Goal: Information Seeking & Learning: Learn about a topic

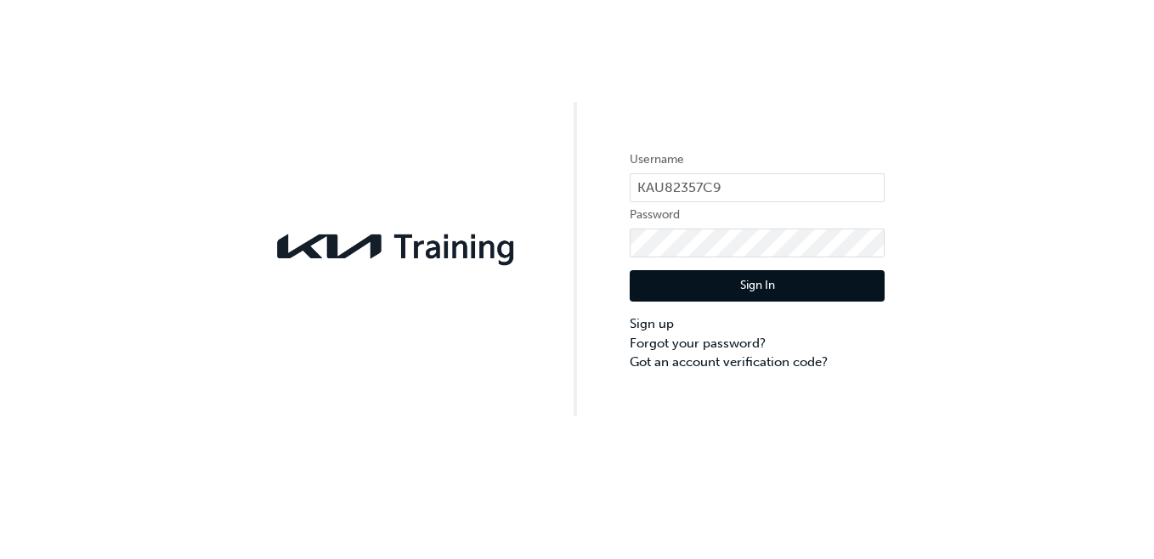
click at [693, 282] on button "Sign In" at bounding box center [756, 286] width 255 height 32
click at [693, 282] on div "Username KAU82357C9 Password Sign In Sign up Forgot your password? Got an accou…" at bounding box center [577, 279] width 1154 height 559
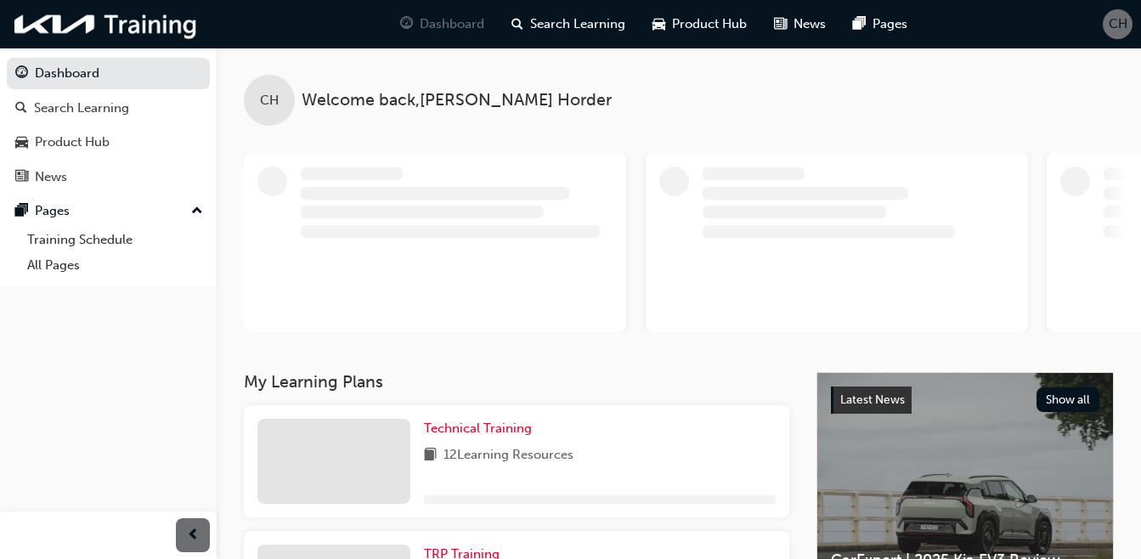
click at [644, 263] on div at bounding box center [843, 242] width 1198 height 178
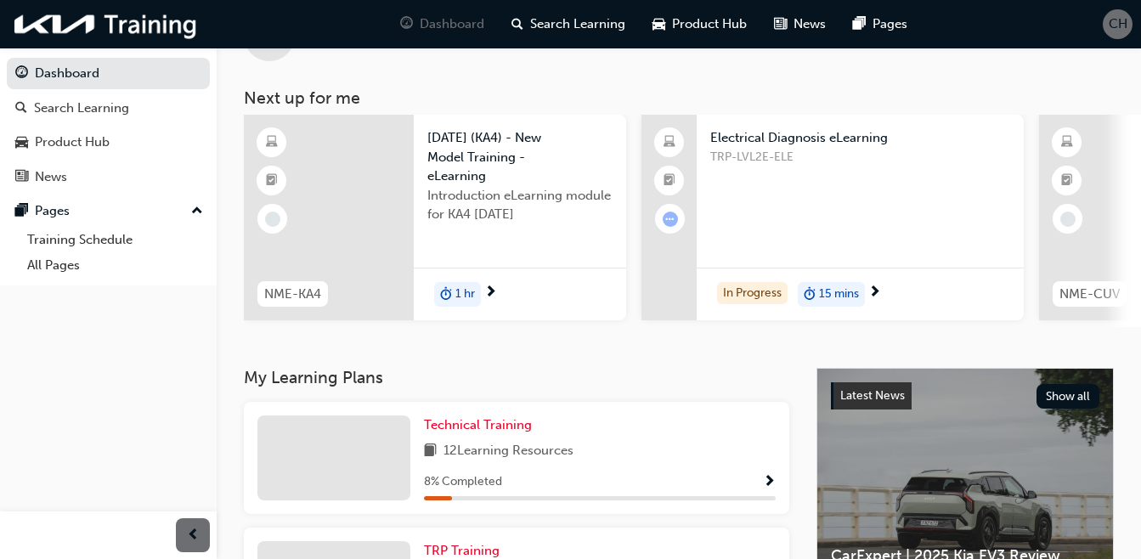
scroll to position [75, 0]
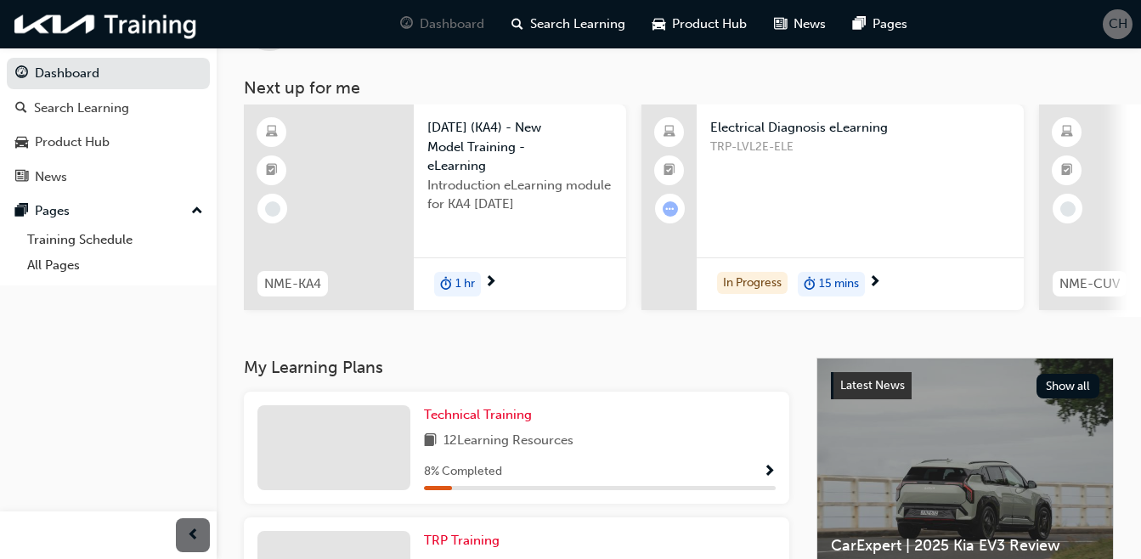
click at [762, 119] on span "Electrical Diagnosis eLearning" at bounding box center [860, 128] width 300 height 20
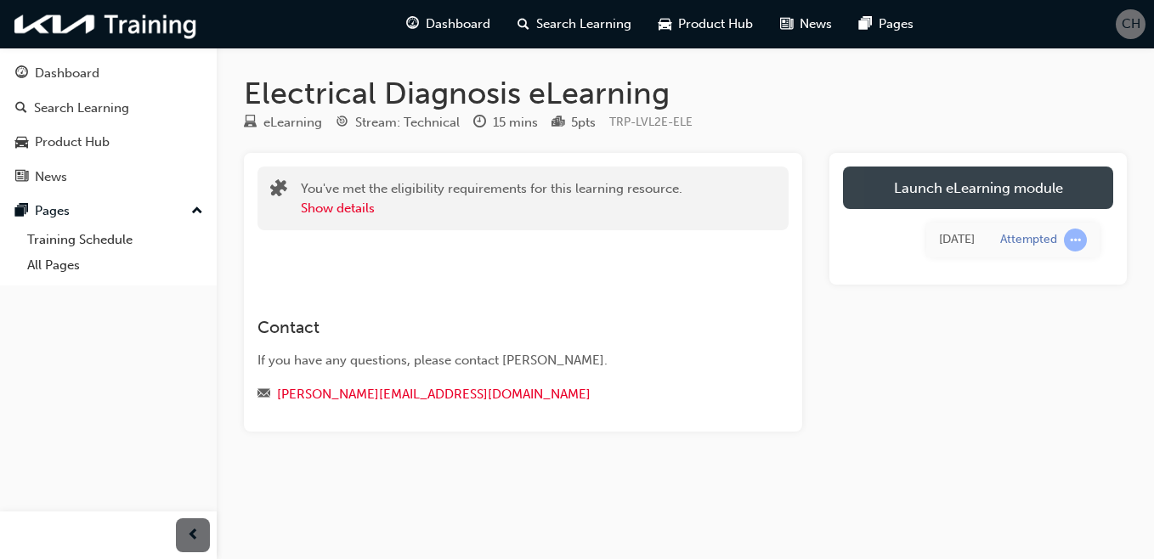
click at [938, 189] on link "Launch eLearning module" at bounding box center [978, 187] width 270 height 42
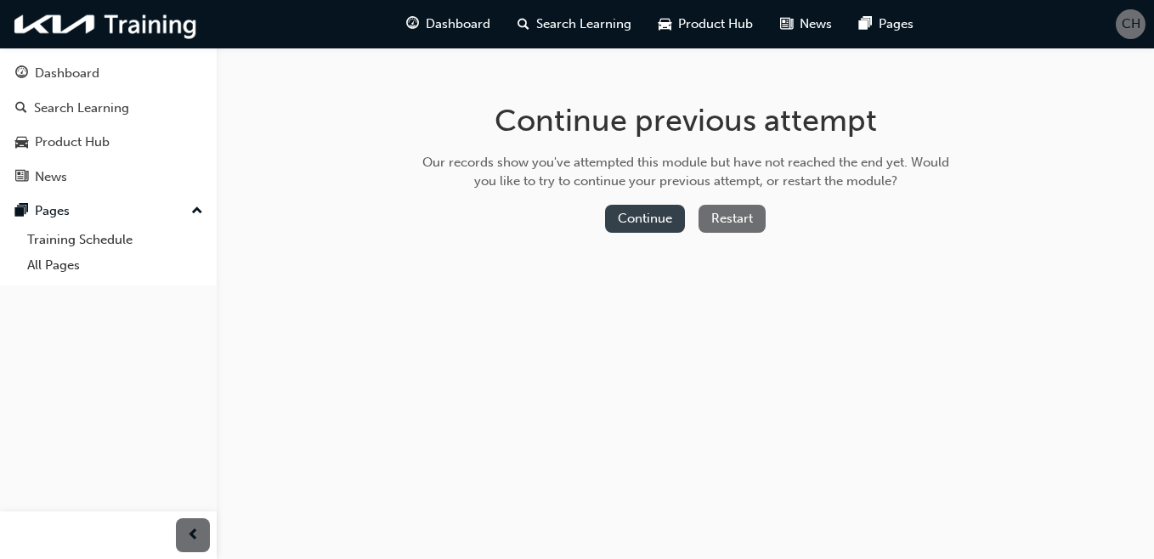
click at [643, 224] on button "Continue" at bounding box center [645, 219] width 80 height 28
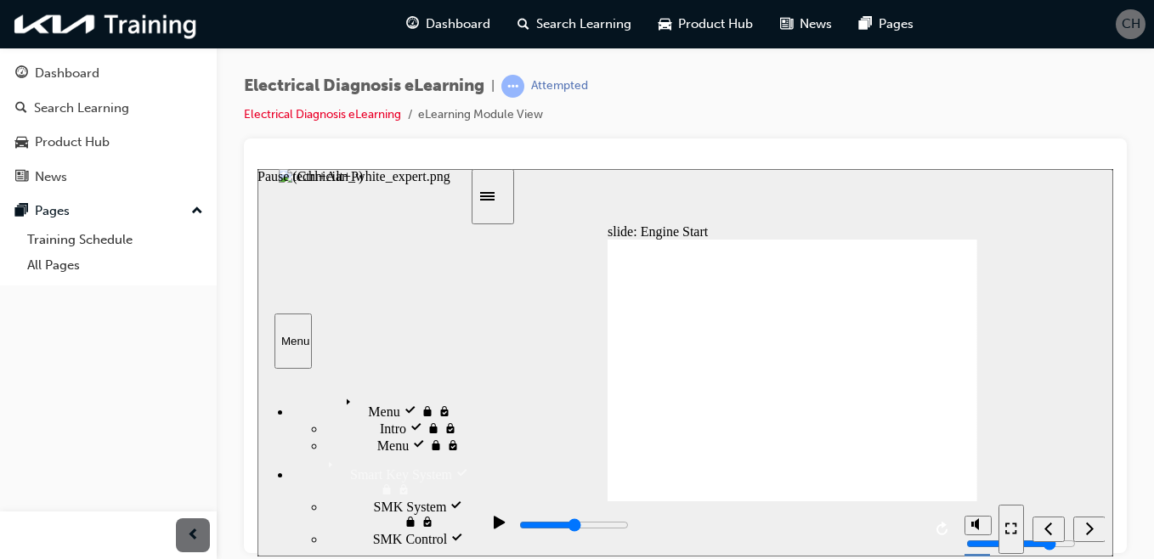
click at [494, 521] on icon "Pause (Ctrl+Alt+P)" at bounding box center [500, 522] width 12 height 14
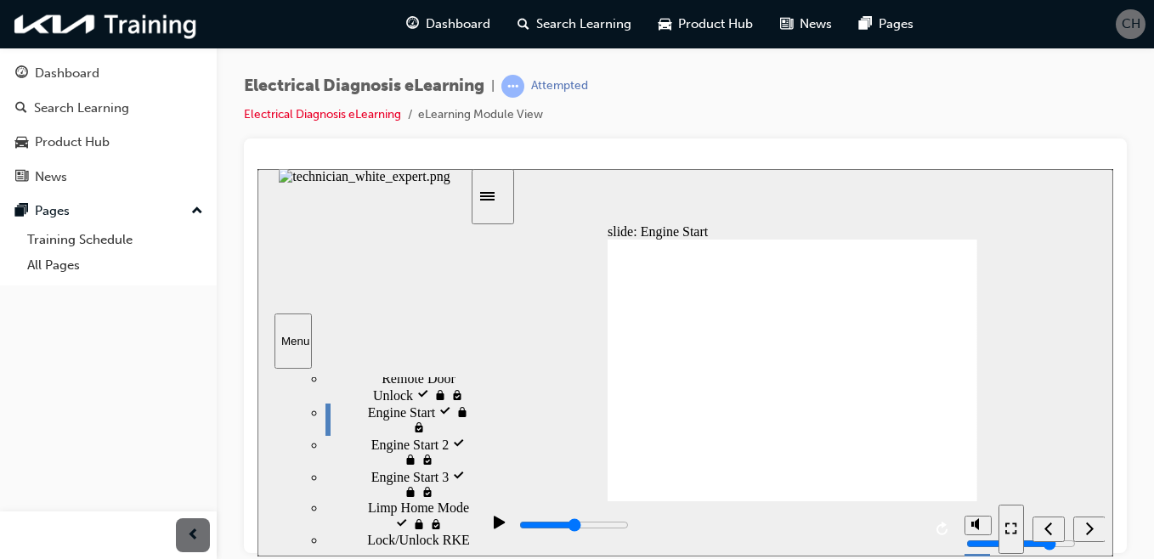
drag, startPoint x: 462, startPoint y: 453, endPoint x: 465, endPoint y: 562, distance: 109.6
click at [465, 556] on html "slide: Engine Start Electrical TIP Smart Key & Button Start System Electrical S…" at bounding box center [684, 361] width 855 height 387
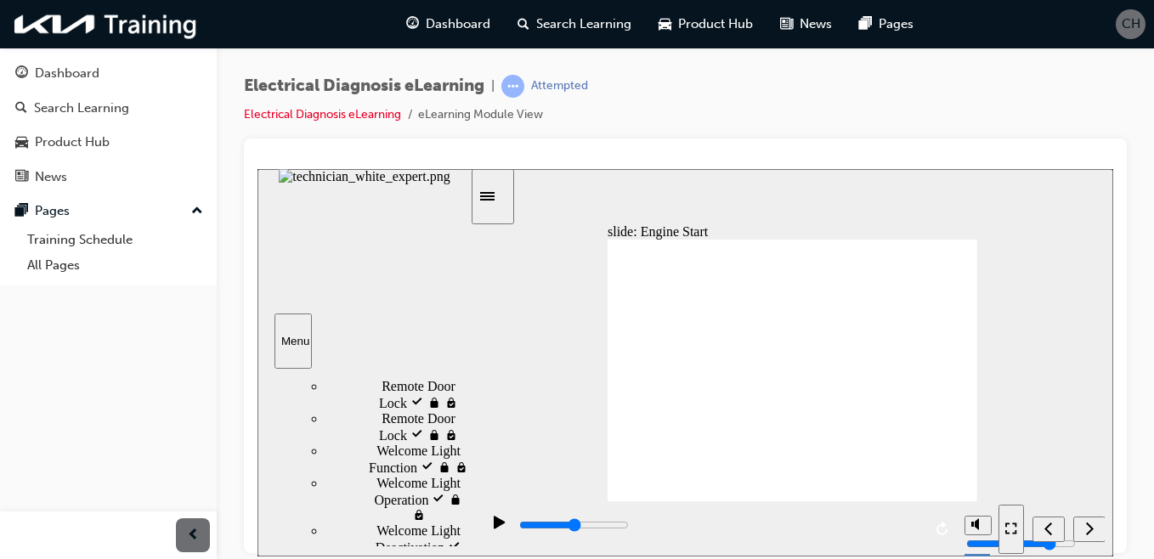
click at [494, 499] on div "slide: Engine Start Electrical TIP Smart Key & Button Start System Electrical S…" at bounding box center [684, 361] width 855 height 387
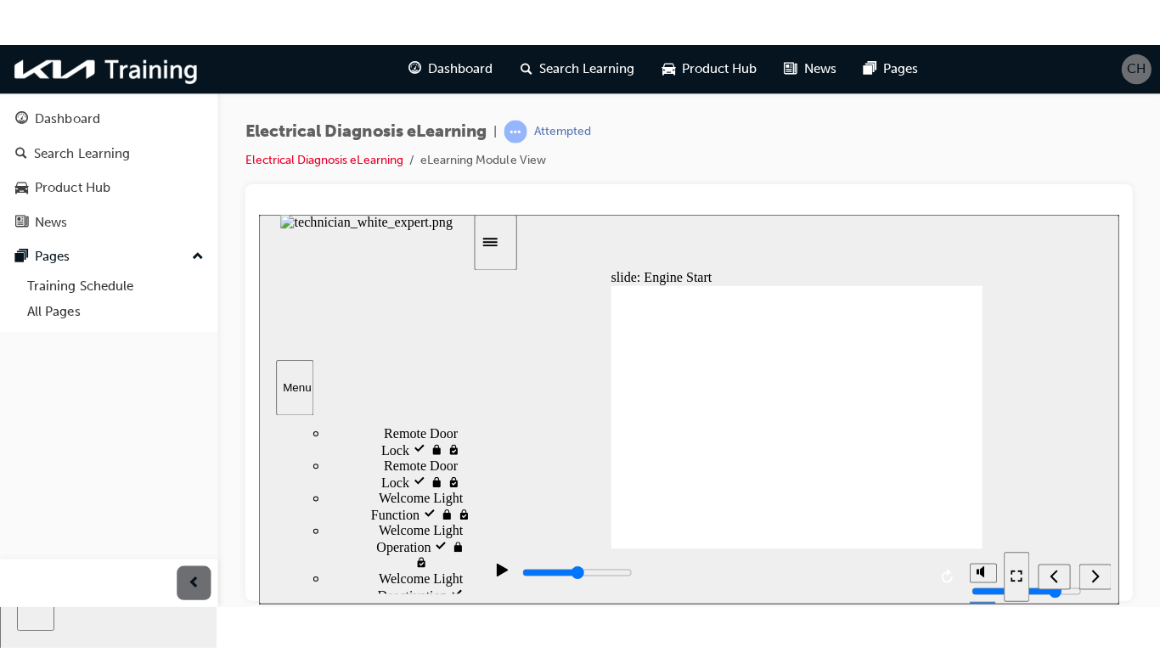
scroll to position [187, 0]
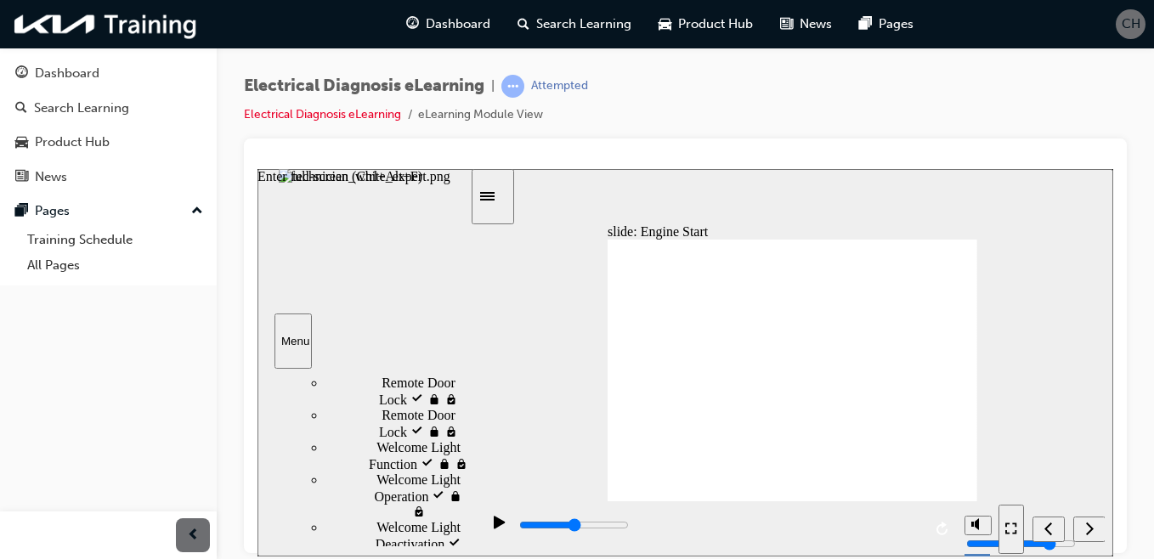
click at [999, 519] on button "Enter full-screen (Ctrl+Alt+F)" at bounding box center [1010, 528] width 25 height 49
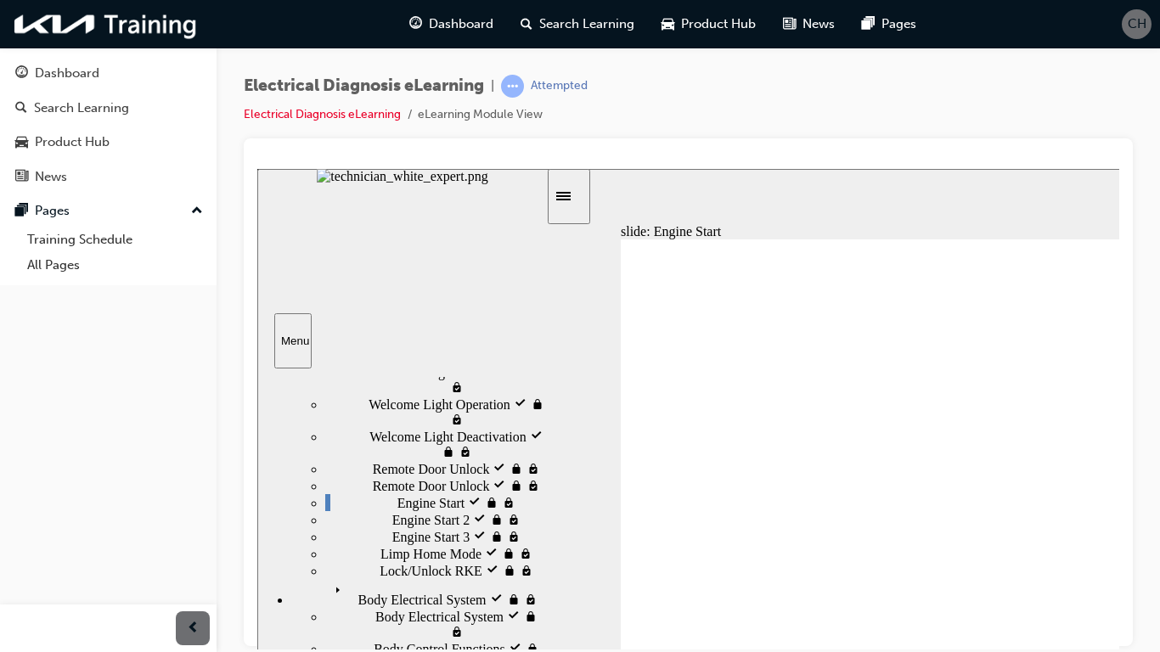
click at [423, 511] on div "Engine Start visited Engine Start" at bounding box center [435, 502] width 221 height 17
click at [426, 494] on div "Remote Door Unlock Remote Door Unlock" at bounding box center [435, 485] width 221 height 17
click at [476, 511] on div "Engine Start visited Engine Start" at bounding box center [435, 502] width 221 height 17
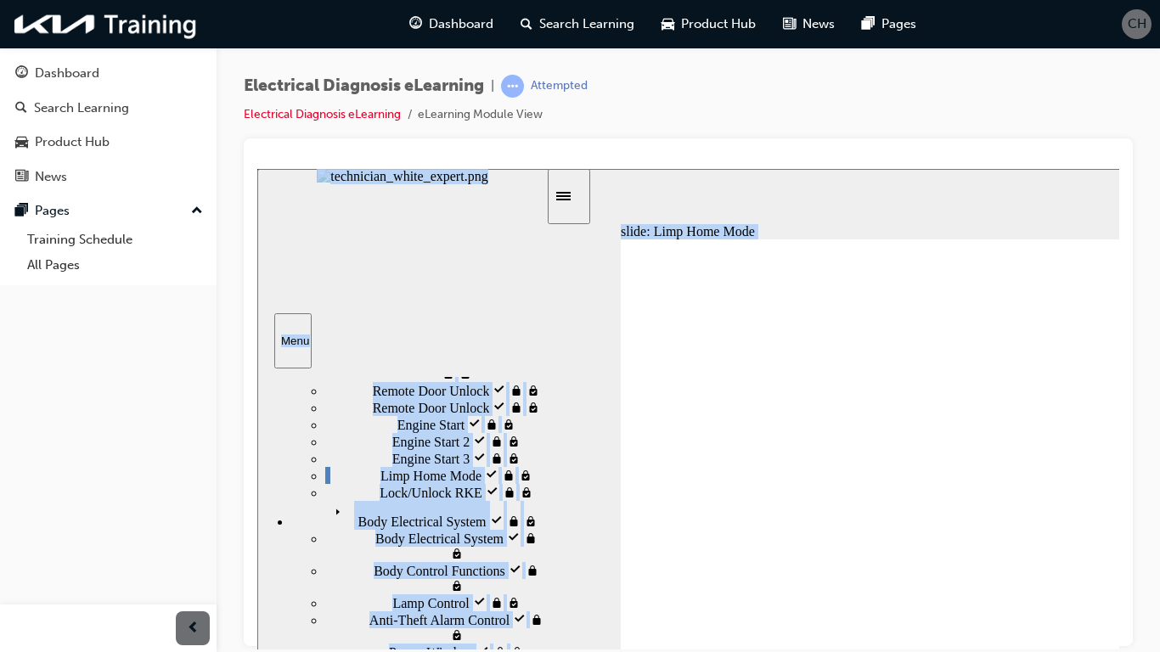
scroll to position [280, 0]
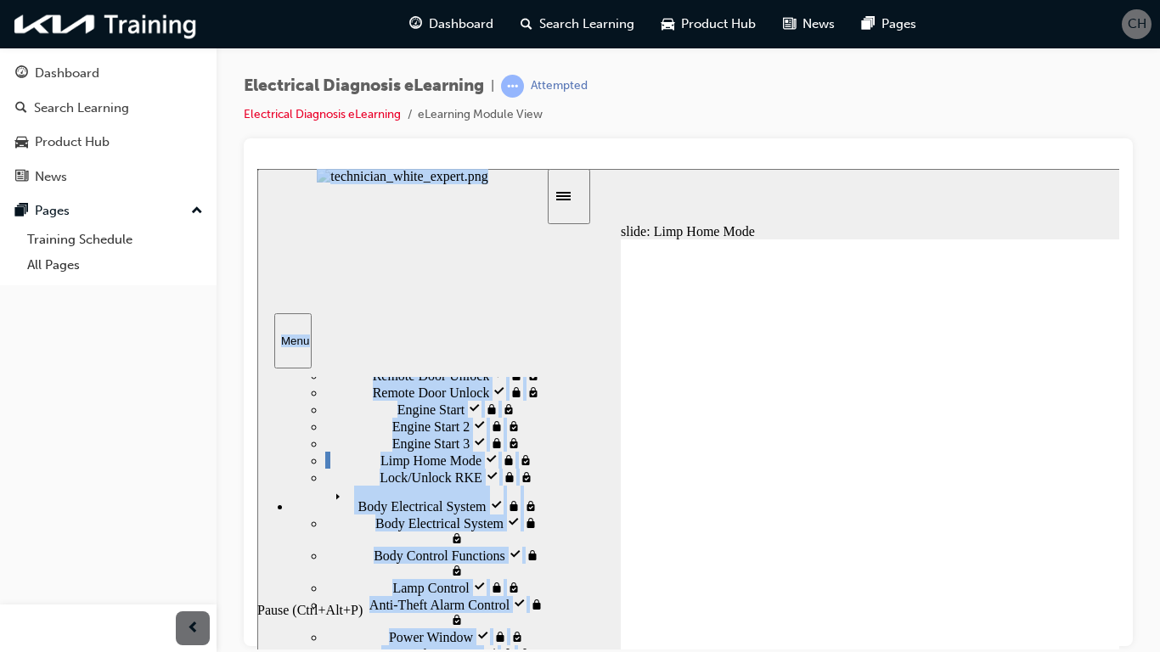
drag, startPoint x: 544, startPoint y: 609, endPoint x: 562, endPoint y: 787, distance: 178.4
click at [562, 558] on div "slide: Limp Home Mode Electrical Smart Key & Button Start System Electrical Sma…" at bounding box center [837, 494] width 1160 height 652
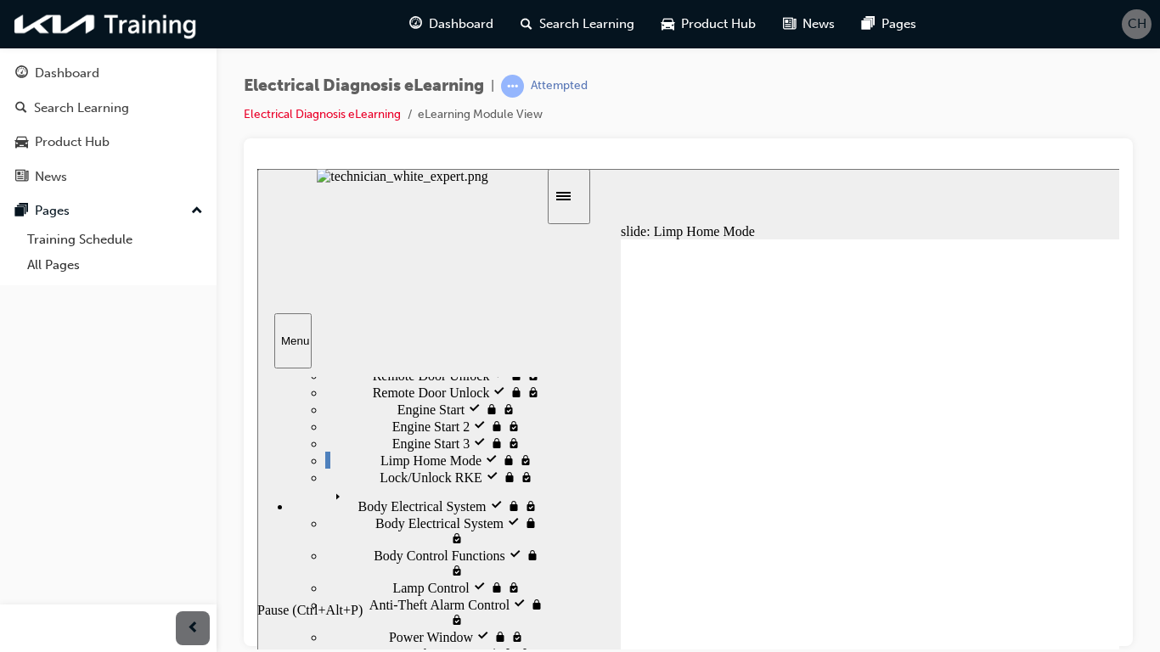
drag, startPoint x: 562, startPoint y: 787, endPoint x: 558, endPoint y: 652, distance: 135.1
click at [558, 558] on div "slide: Limp Home Mode Electrical Smart Key & Button Start System Electrical Sma…" at bounding box center [837, 494] width 1160 height 652
click at [576, 558] on div "slide: Limp Home Mode Electrical Smart Key & Button Start System Electrical Sma…" at bounding box center [837, 494] width 1160 height 652
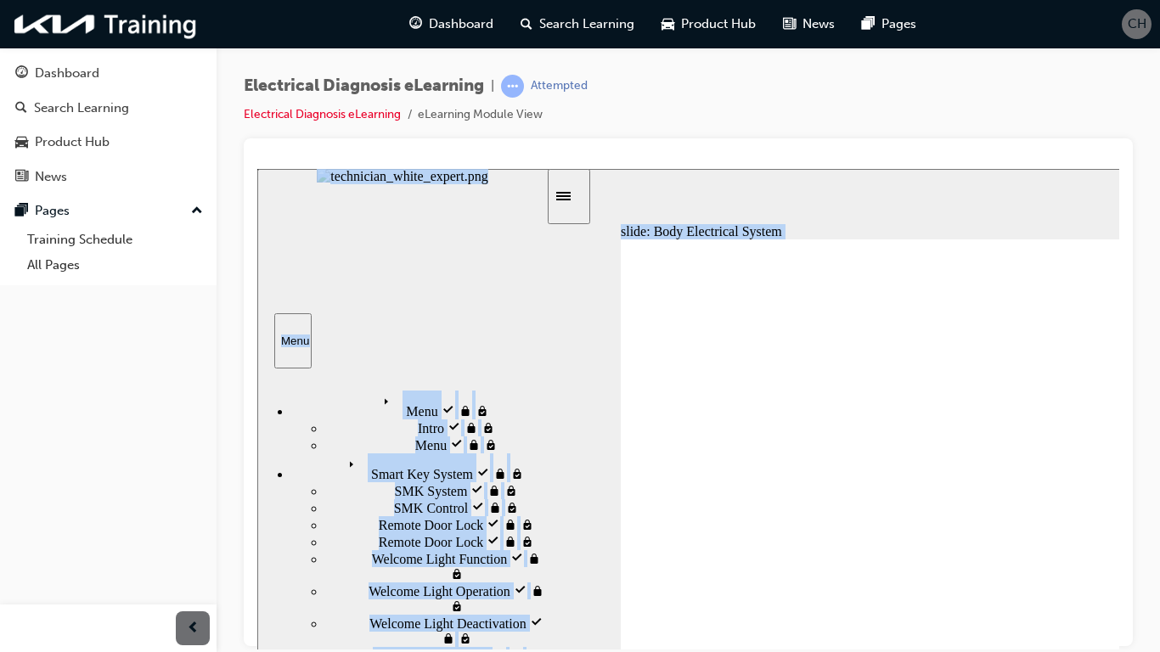
drag, startPoint x: 542, startPoint y: 545, endPoint x: 550, endPoint y: 495, distance: 50.8
click at [550, 495] on div "slide: Body Electrical System Electrical START Body Electrical System Body Elec…" at bounding box center [837, 494] width 1160 height 652
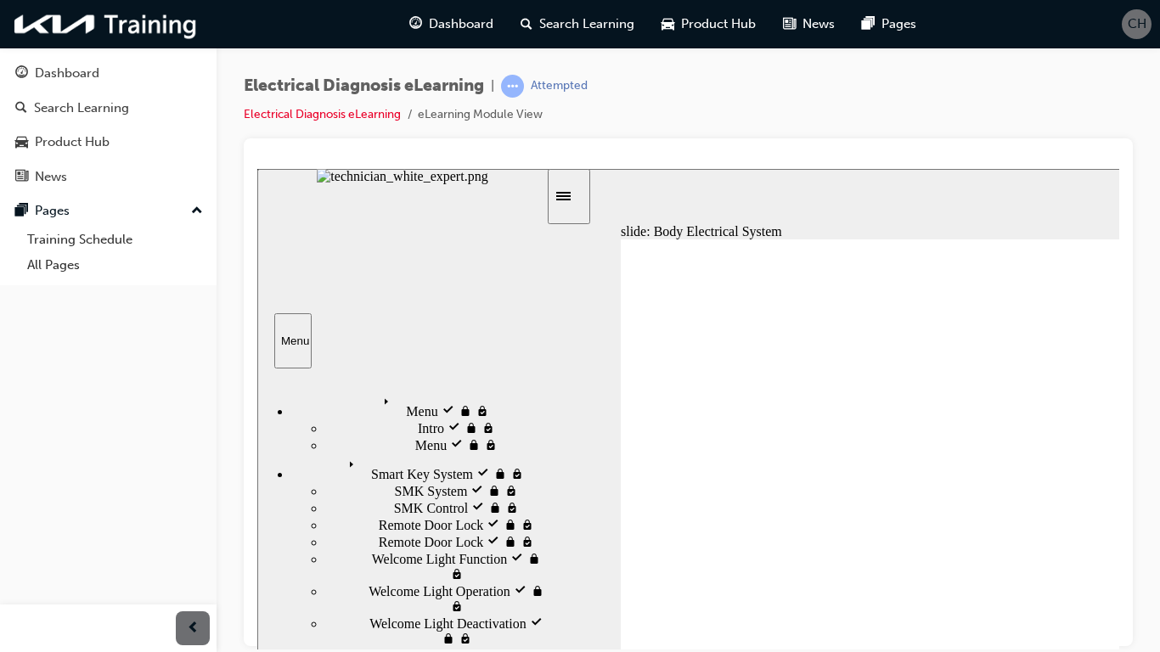
drag, startPoint x: 550, startPoint y: 495, endPoint x: 581, endPoint y: 305, distance: 192.7
click at [581, 305] on div "slide: Body Electrical System Electrical START Body Electrical System Body Elec…" at bounding box center [837, 494] width 1160 height 652
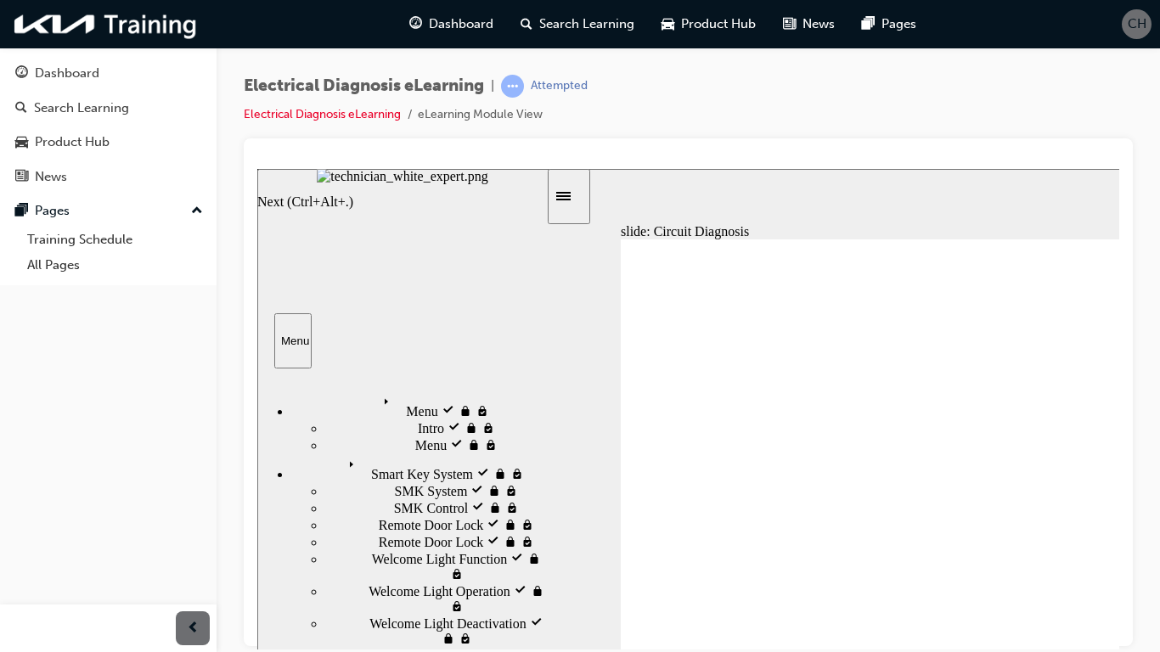
drag, startPoint x: 537, startPoint y: 672, endPoint x: 546, endPoint y: 731, distance: 60.2
click at [546, 558] on div "Menu visited Menu Intro Intro Menu" at bounding box center [402, 590] width 291 height 444
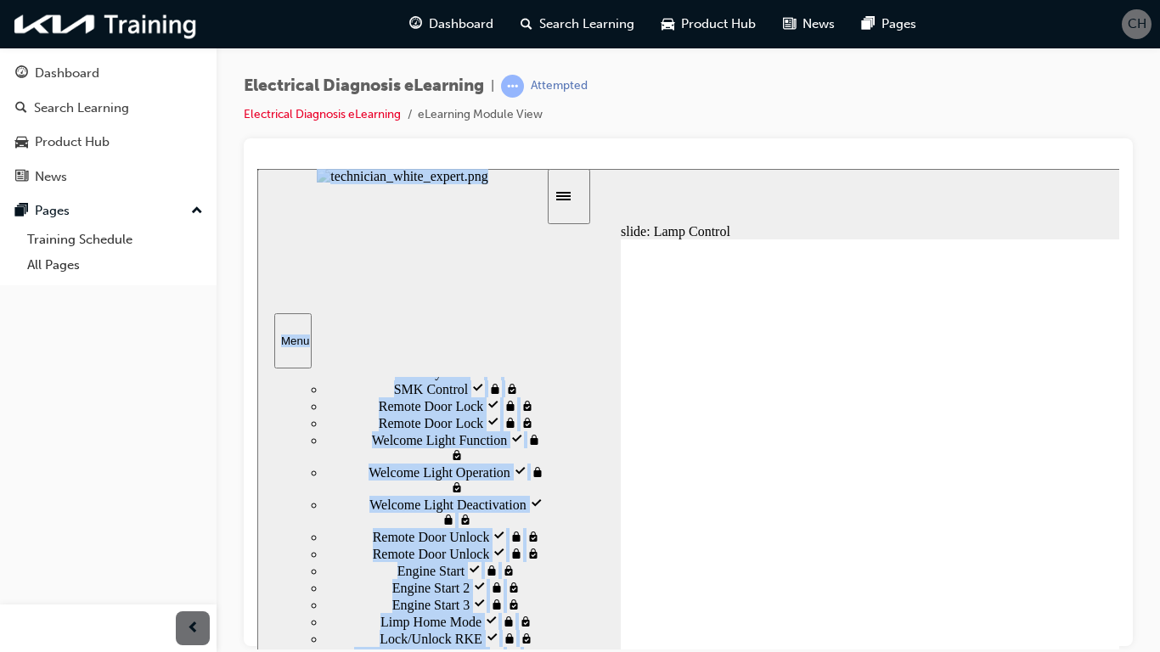
scroll to position [133, 0]
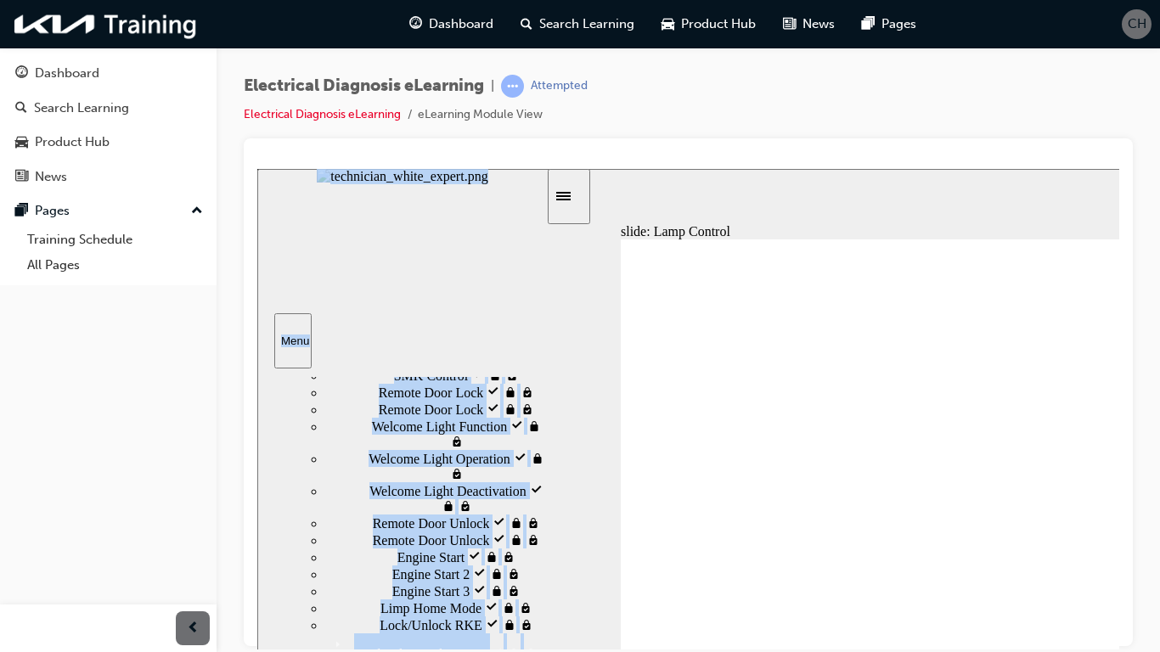
drag, startPoint x: 544, startPoint y: 683, endPoint x: 555, endPoint y: 819, distance: 136.3
click at [555, 558] on div "slide: Lamp Control Electrical Body Electrical System Body Electrical System El…" at bounding box center [837, 494] width 1160 height 652
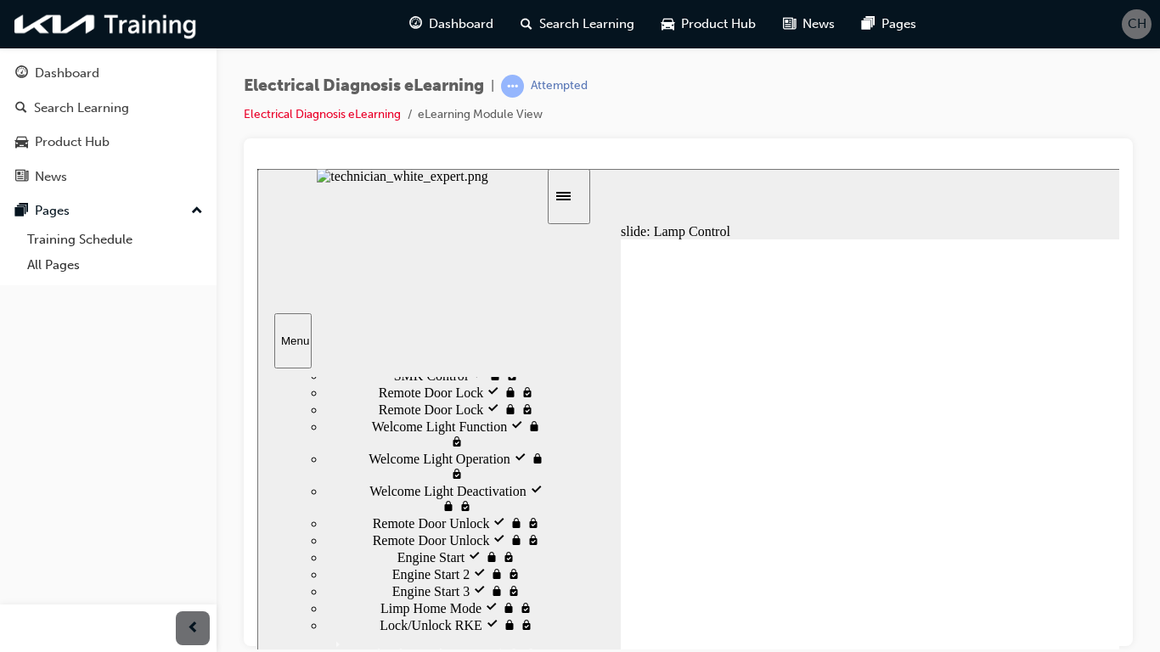
drag, startPoint x: 555, startPoint y: 819, endPoint x: 551, endPoint y: 636, distance: 182.7
click at [551, 558] on div "slide: Lamp Control Electrical Body Electrical System Body Electrical System El…" at bounding box center [837, 494] width 1160 height 652
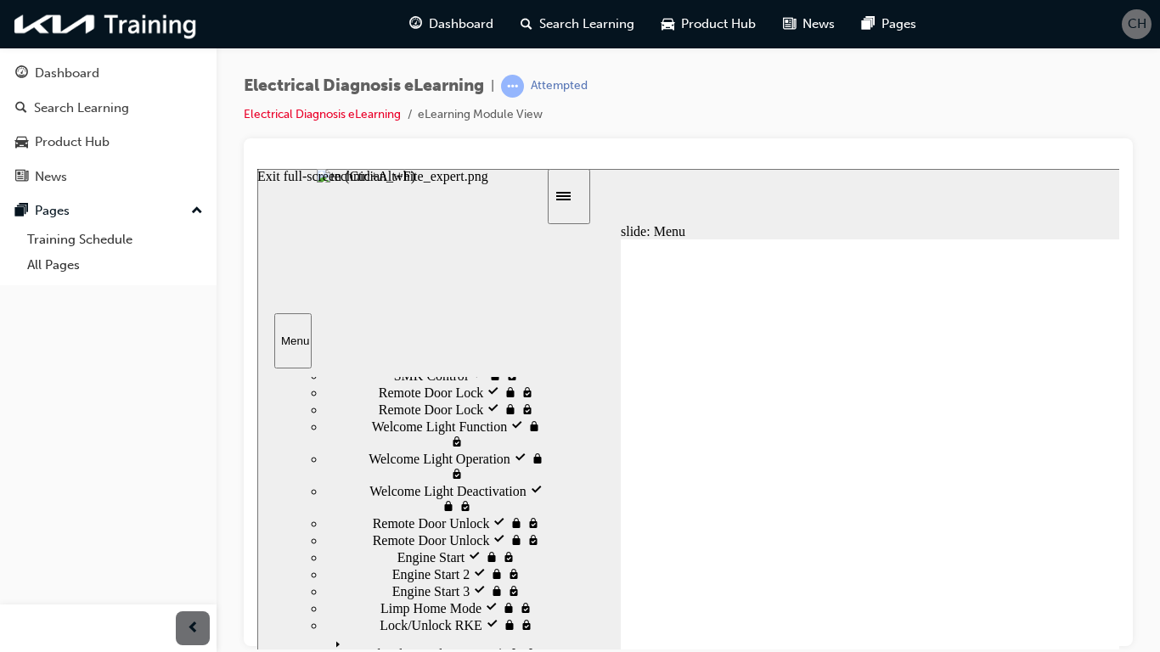
scroll to position [0, 0]
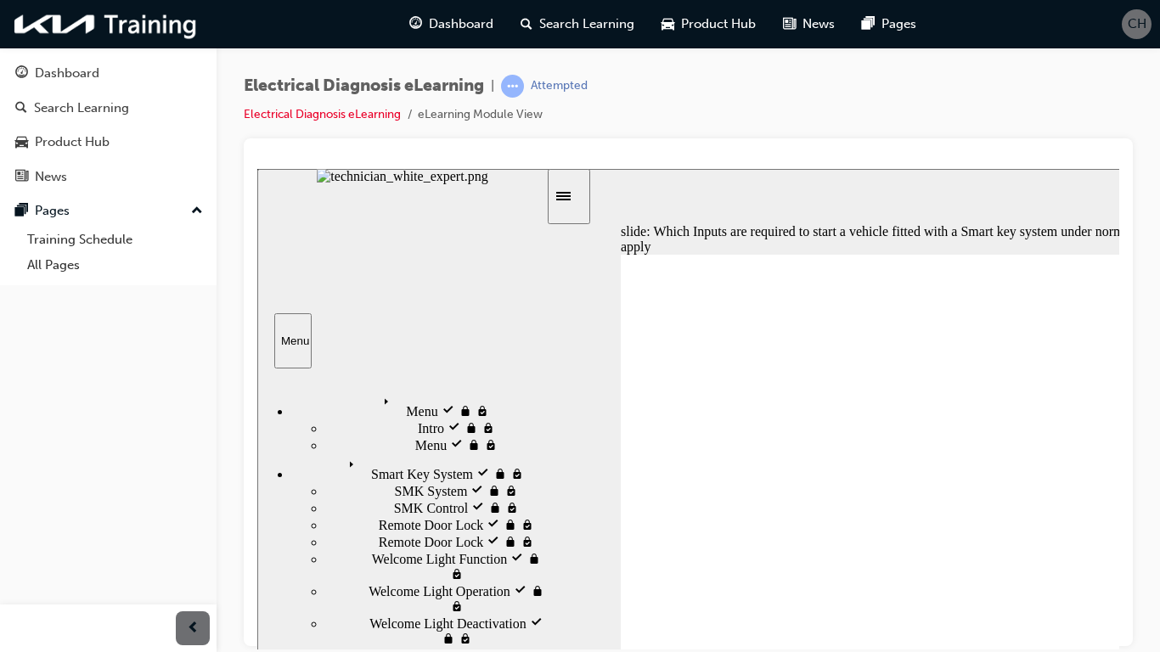
type input "5000"
checkbox input "true"
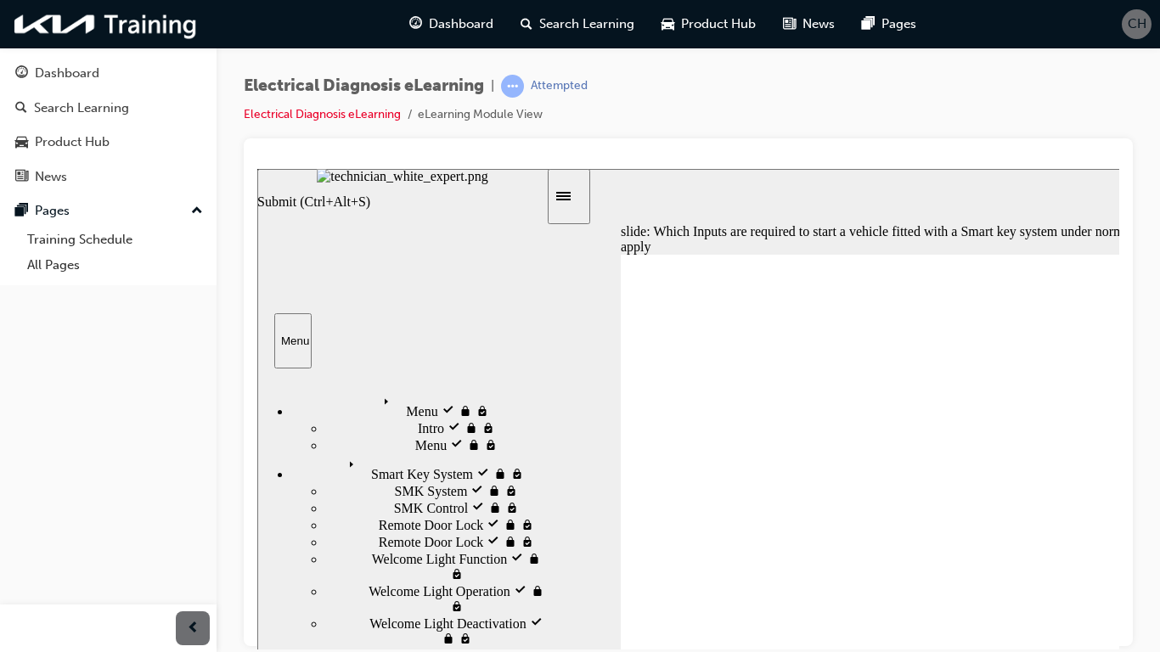
type input "5000"
radio input "true"
type input "5000"
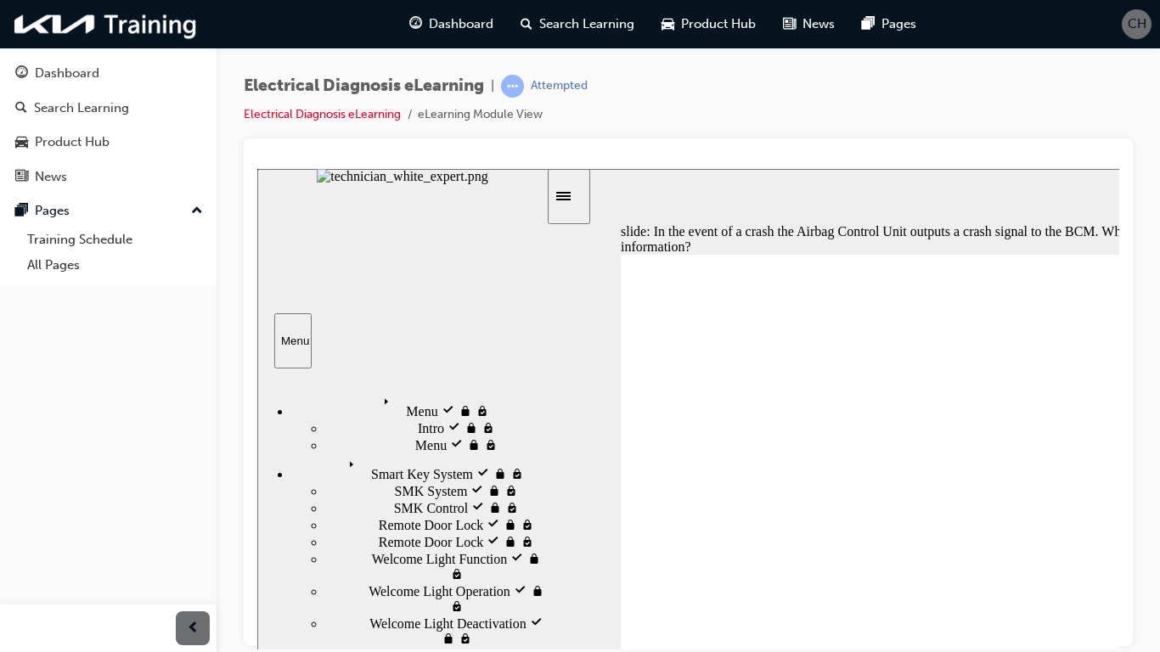
radio input "true"
type input "5000"
radio input "true"
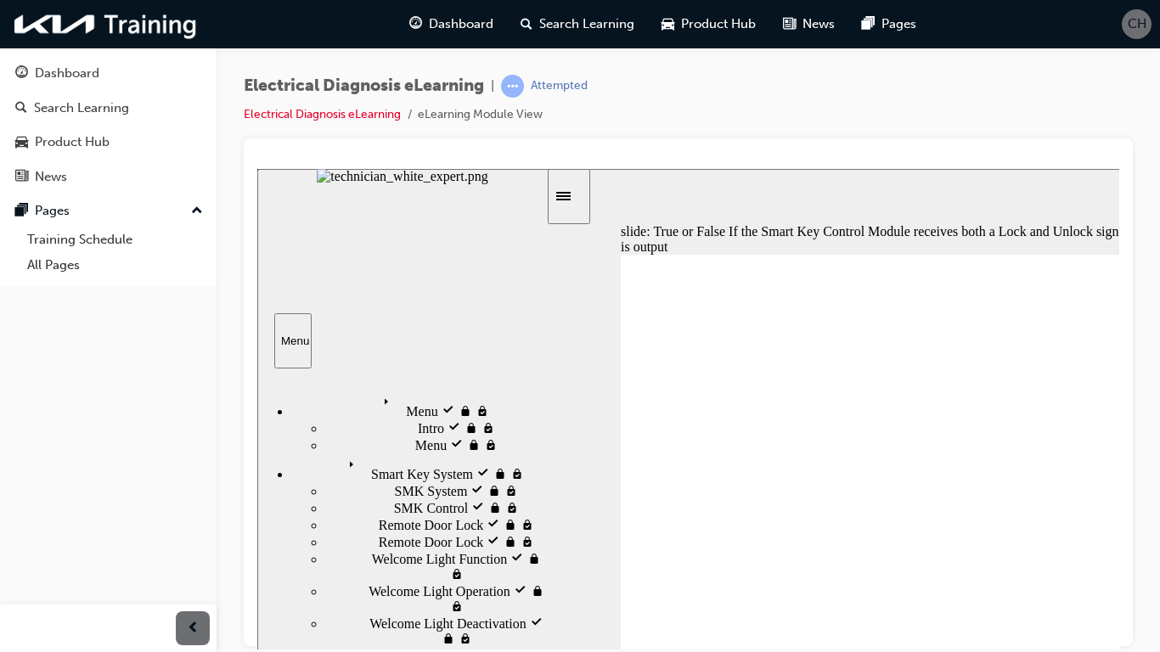
type input "5000"
radio input "true"
type input "5000"
radio input "false"
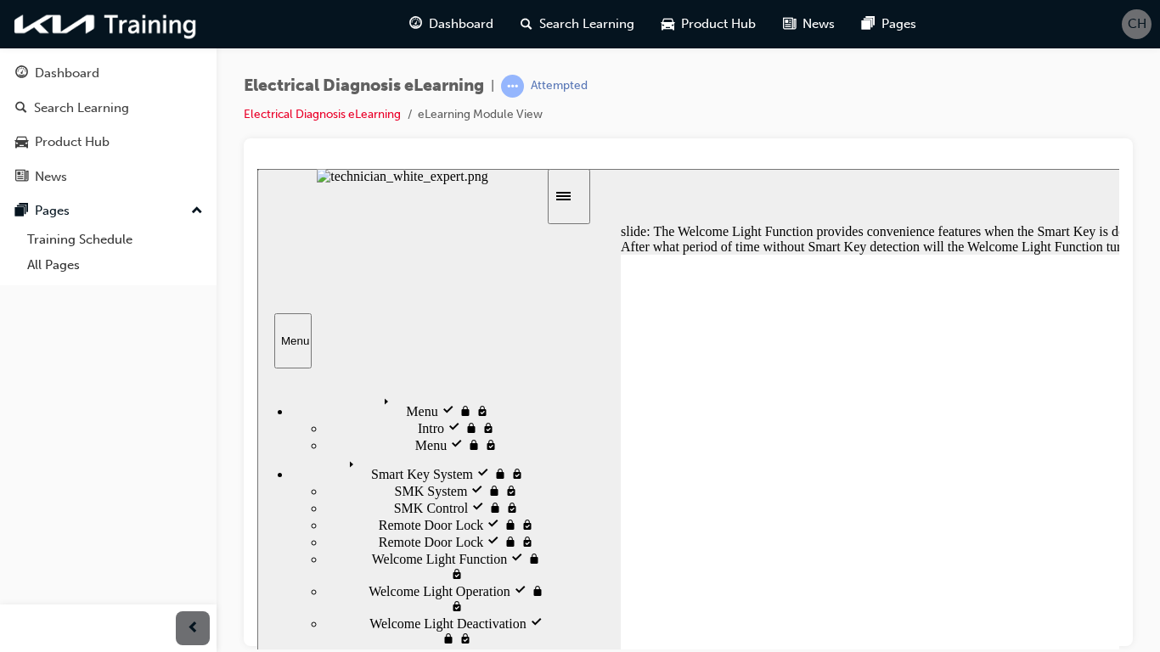
radio input "true"
type input "1700"
radio input "true"
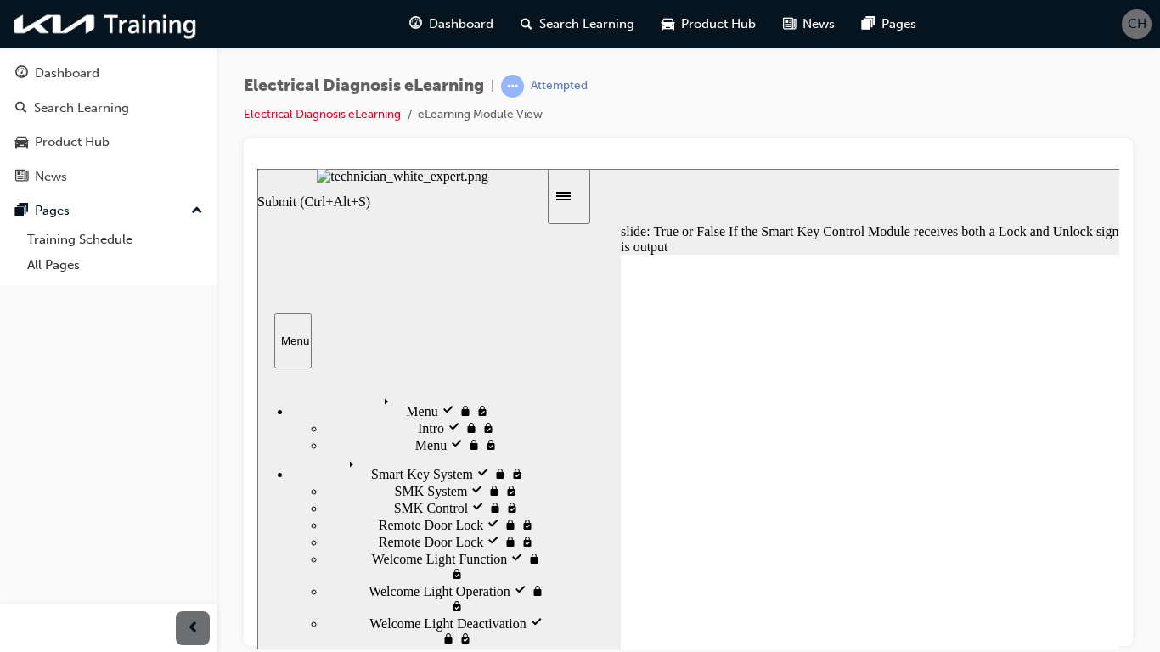
type input "2600"
radio input "true"
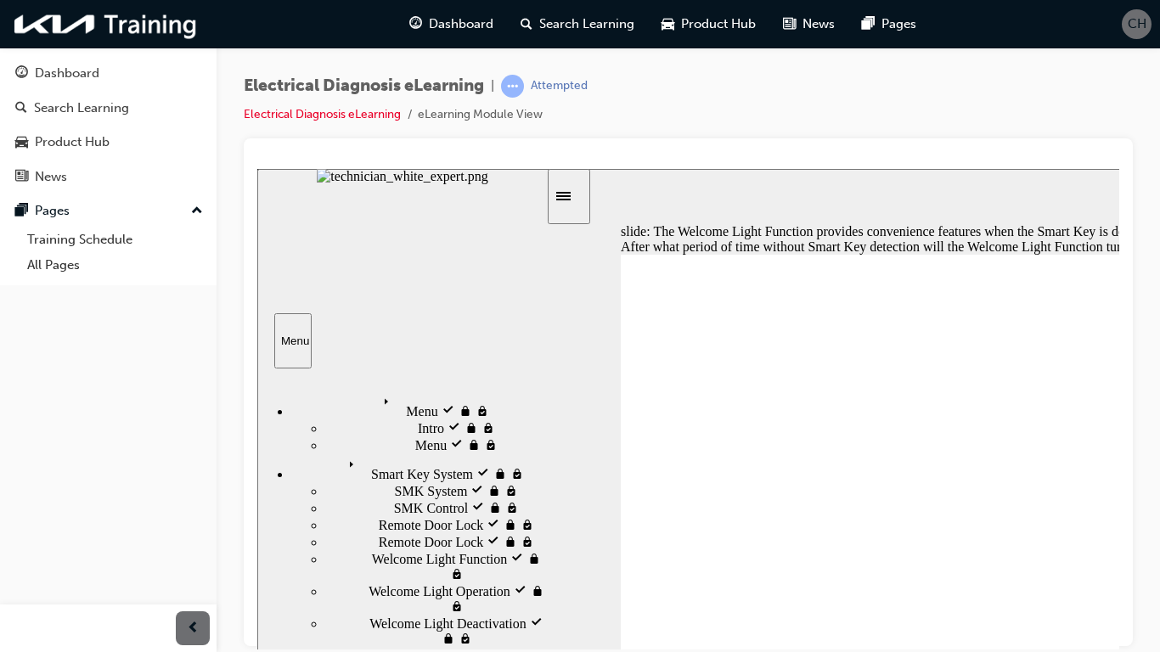
type input "5000"
radio input "true"
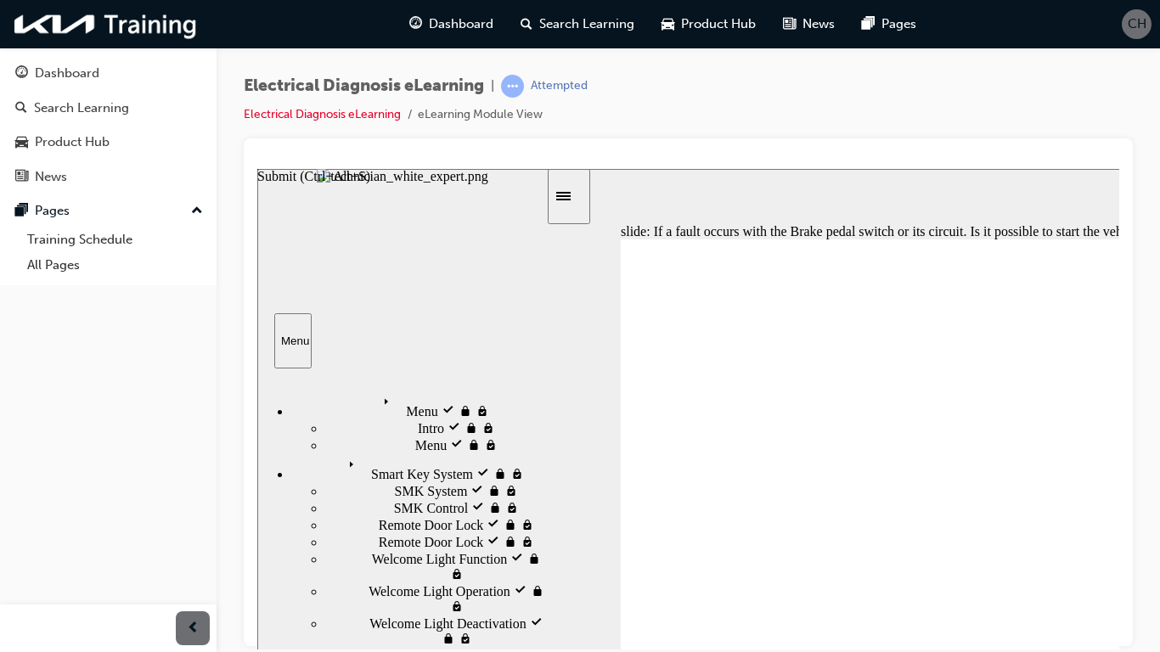
drag, startPoint x: 1412, startPoint y: 795, endPoint x: 1402, endPoint y: 793, distance: 9.5
type input "2100"
radio input "true"
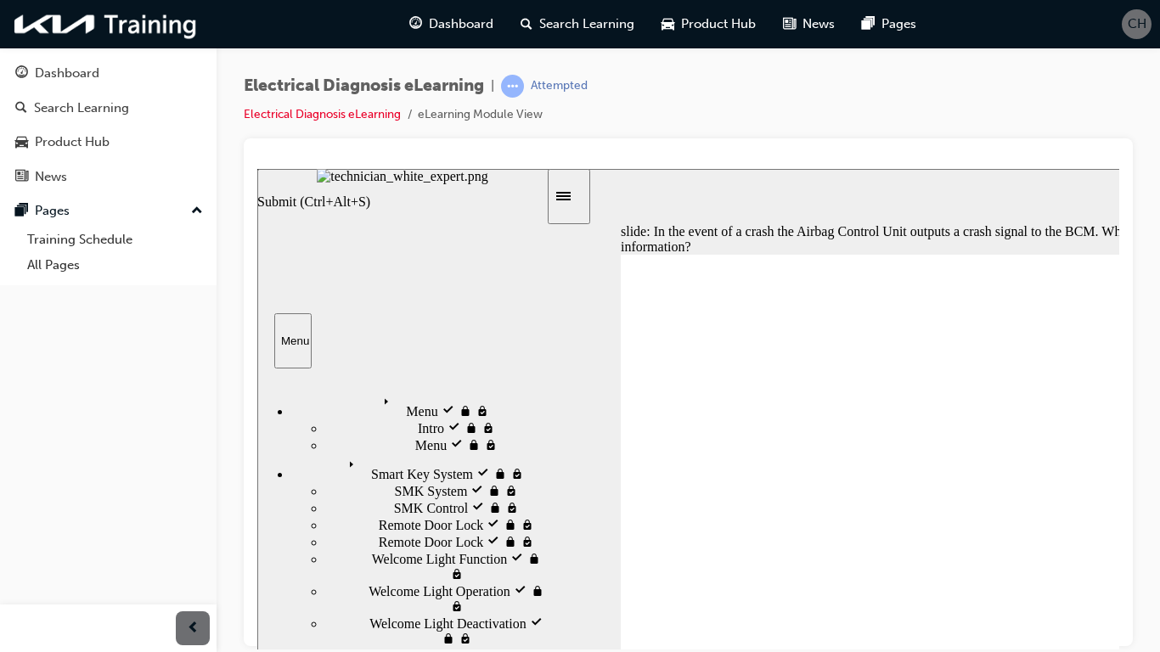
type input "1900"
checkbox input "true"
type input "2500"
checkbox input "false"
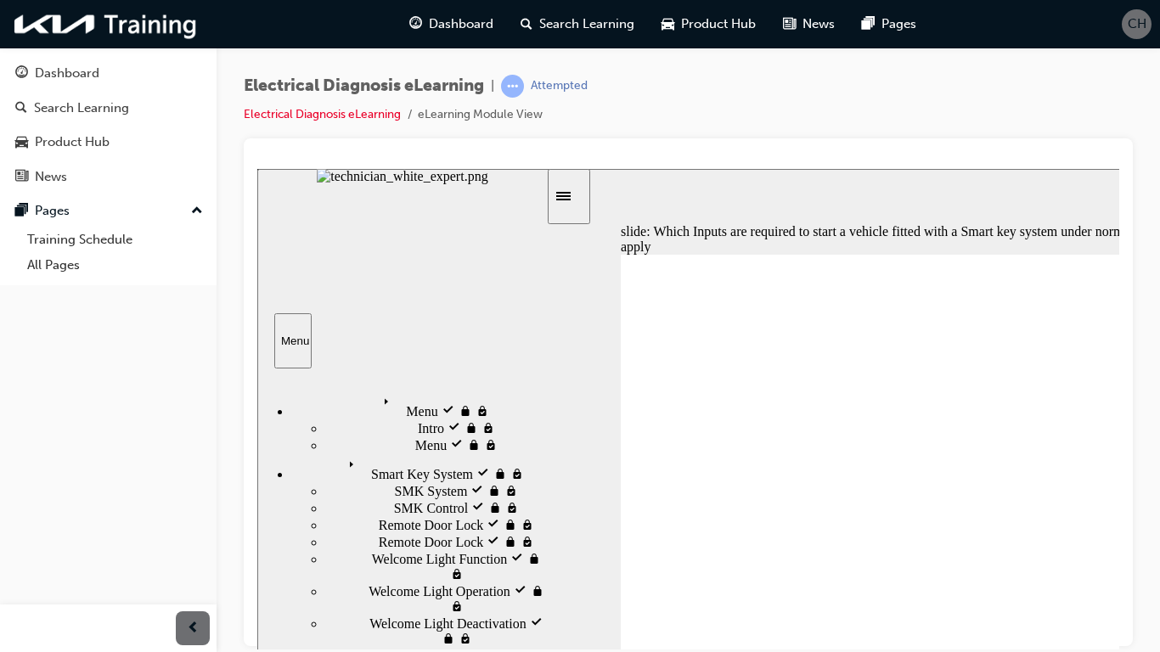
type input "3400"
checkbox input "true"
type input "5000"
drag, startPoint x: 784, startPoint y: 486, endPoint x: 680, endPoint y: 514, distance: 107.4
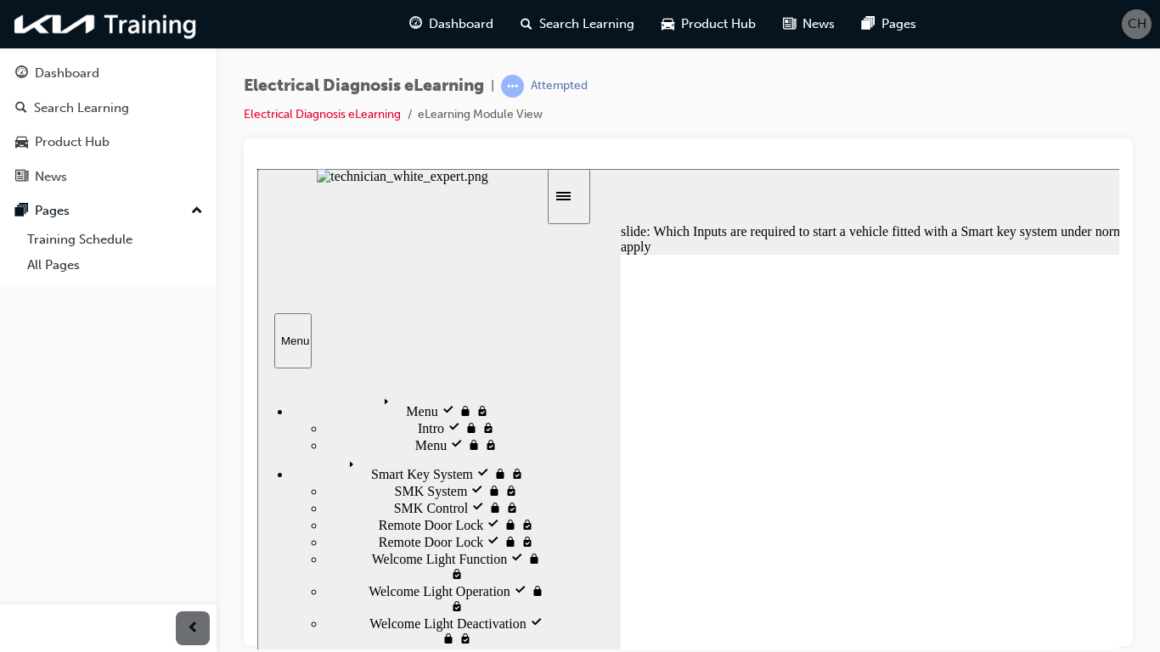
checkbox input "true"
drag, startPoint x: 794, startPoint y: 477, endPoint x: 1210, endPoint y: 617, distance: 438.9
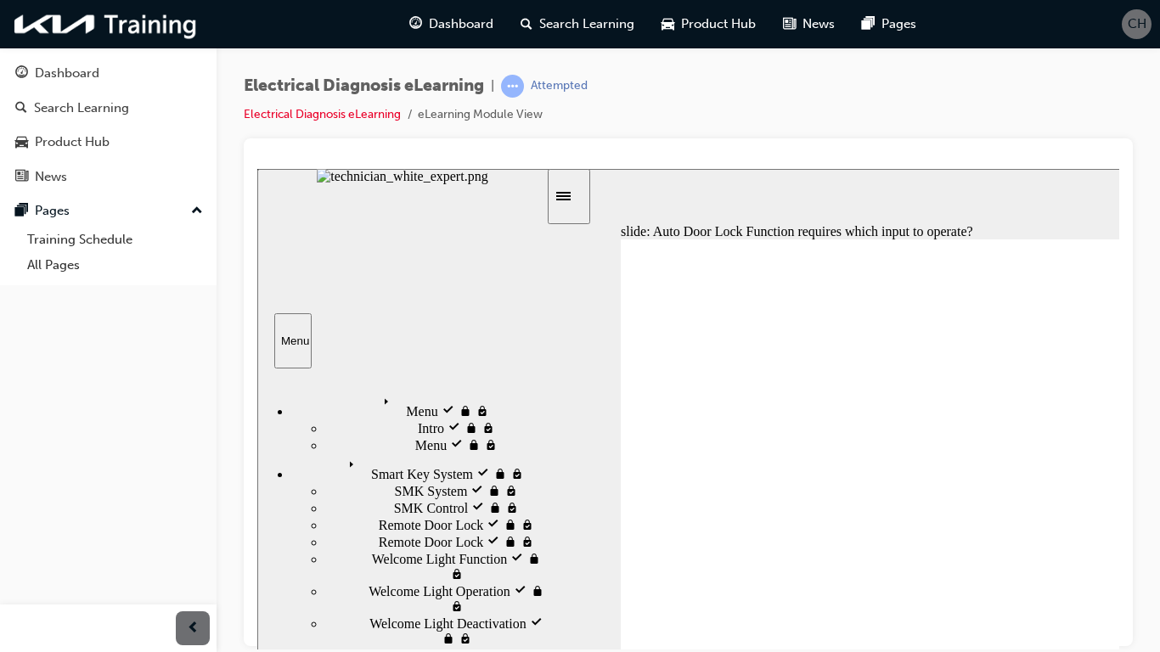
type input "4700"
radio input "true"
type input "5000"
radio input "true"
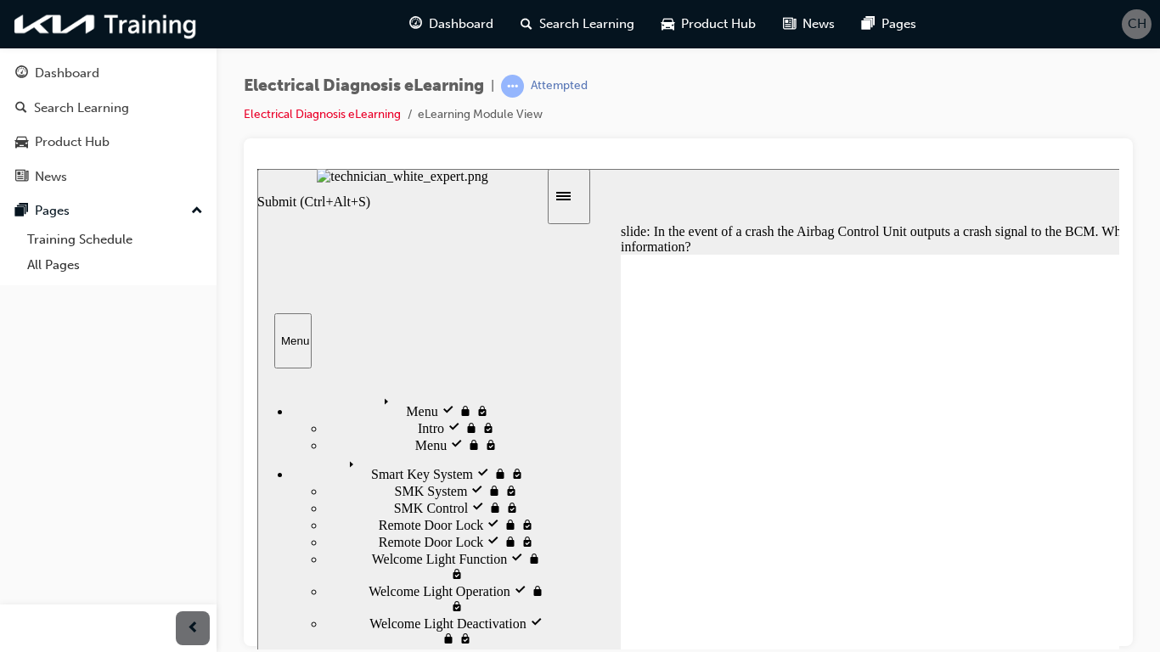
type input "1400"
radio input "true"
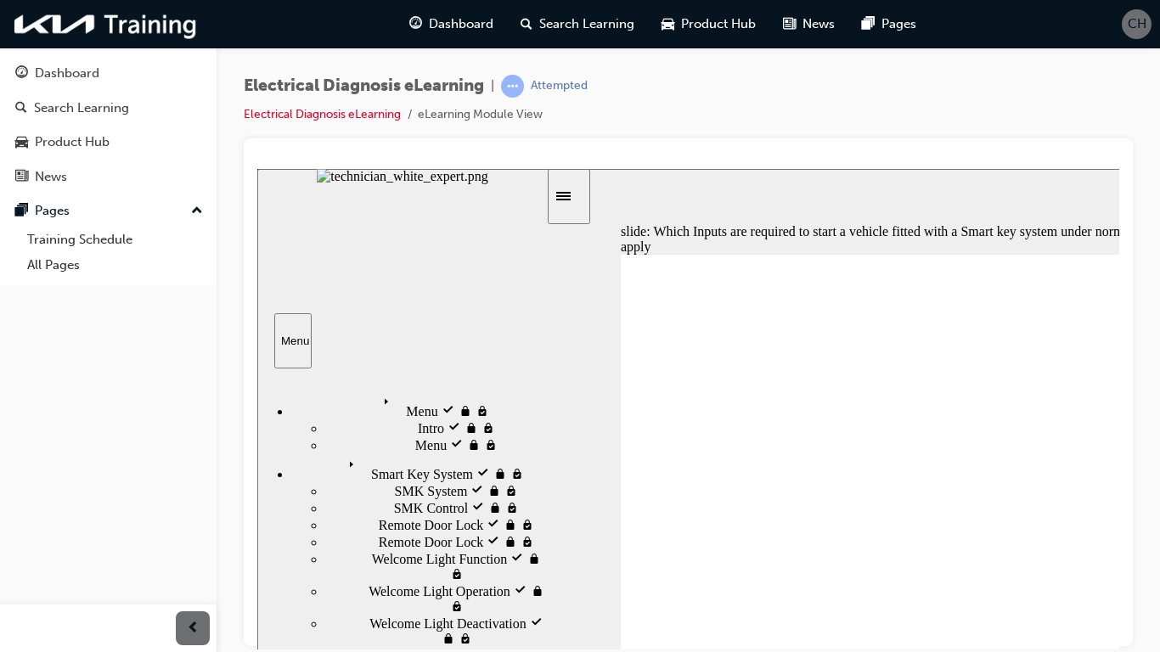
type input "1700"
checkbox input "true"
type input "3100"
checkbox input "true"
type input "4200"
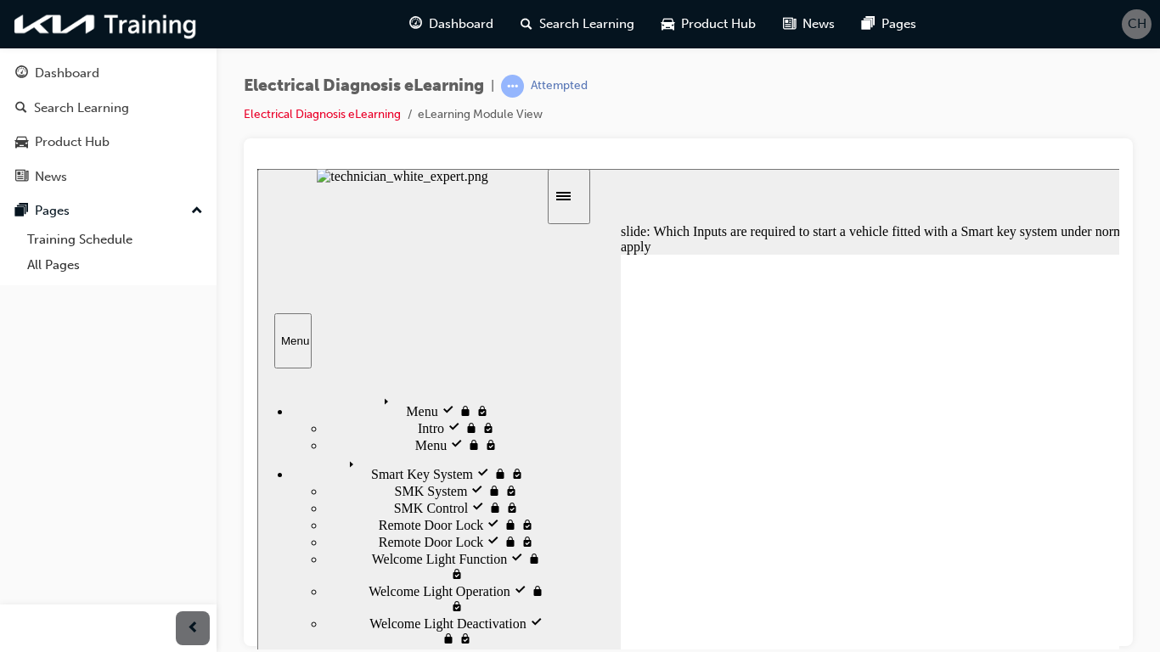
checkbox input "true"
type input "5000"
checkbox input "true"
type input "2700"
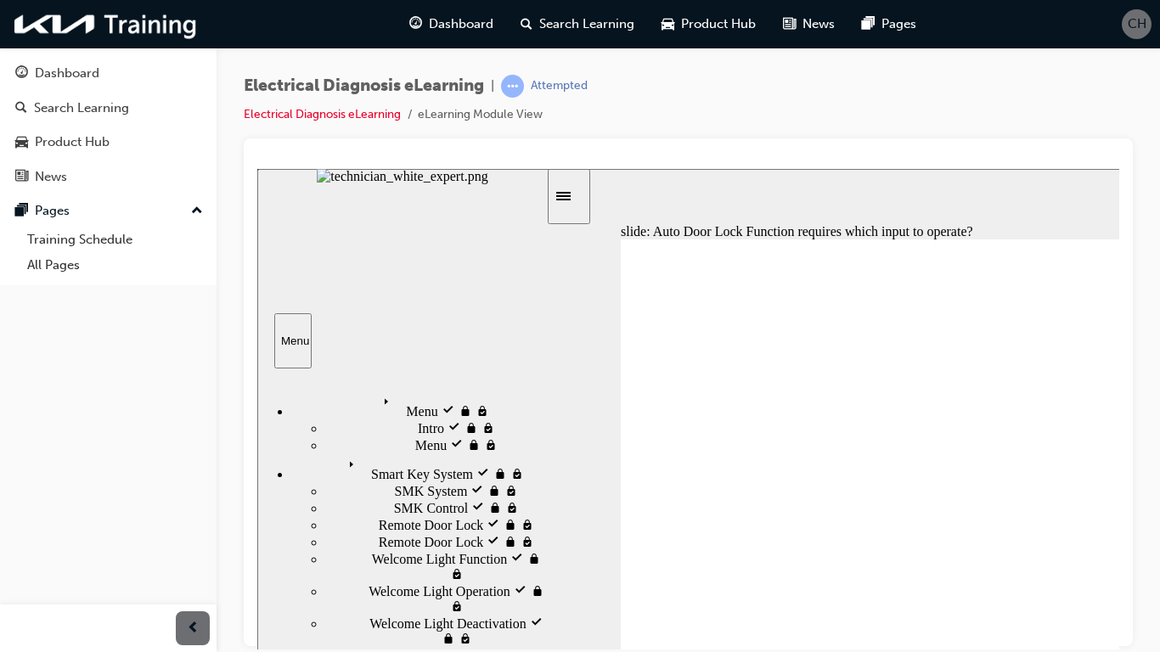
radio input "true"
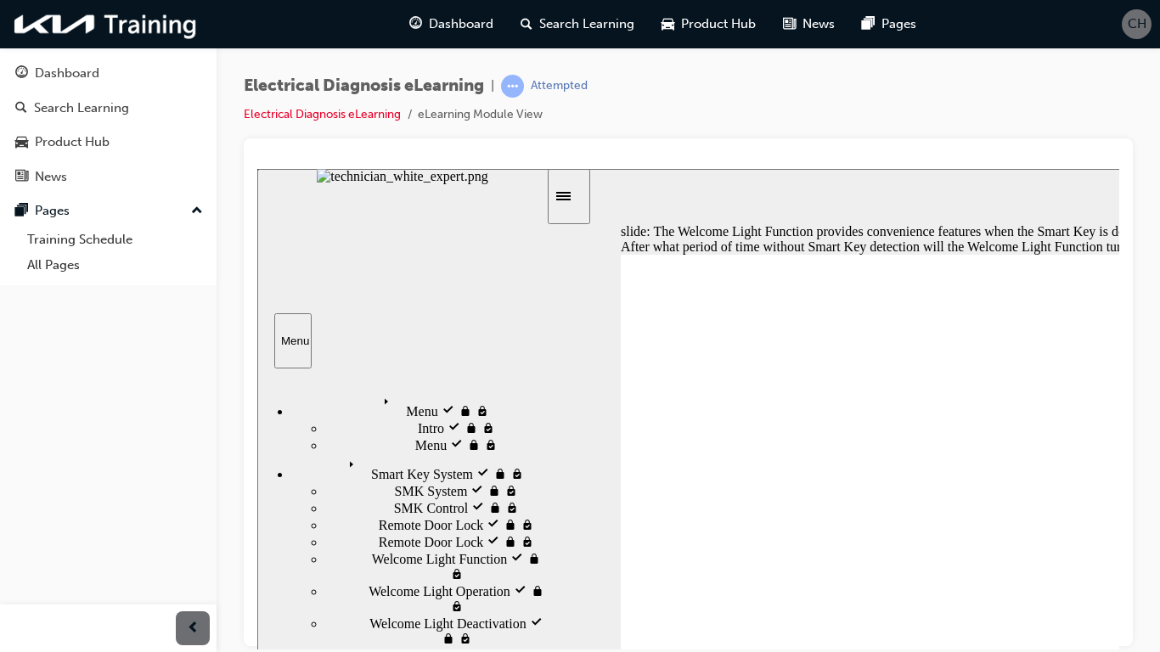
type input "1800"
radio input "true"
type input "3900"
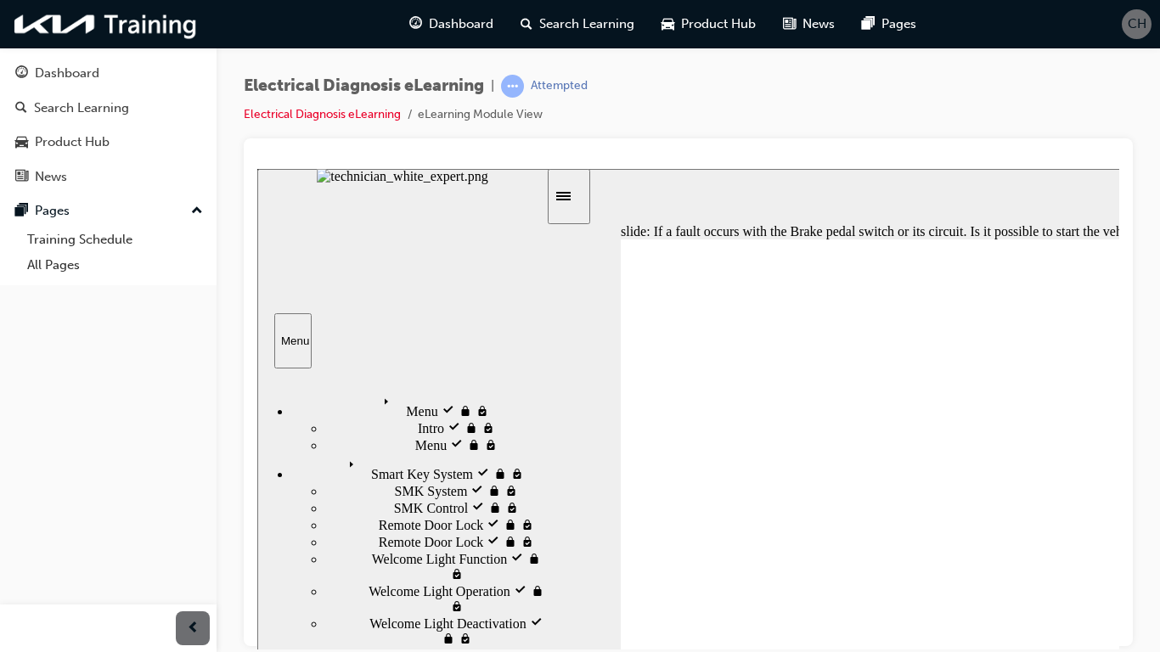
radio input "true"
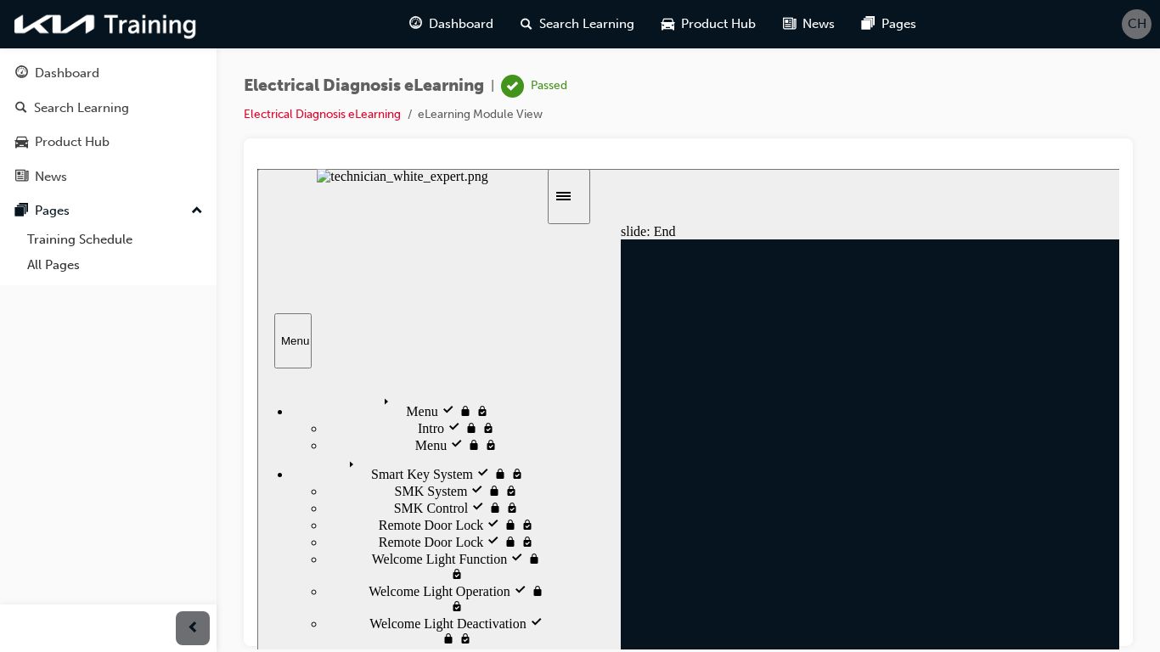
type input "10000"
